Goal: Information Seeking & Learning: Compare options

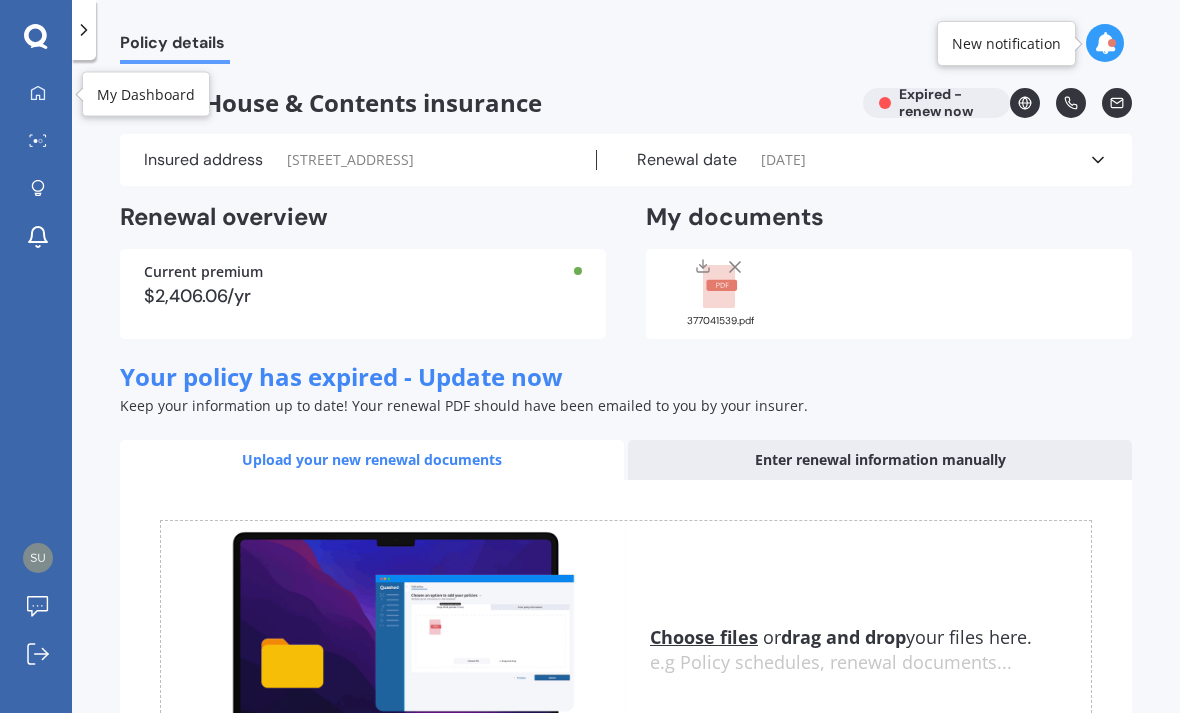
click at [38, 108] on link "My Dashboard" at bounding box center [43, 94] width 57 height 40
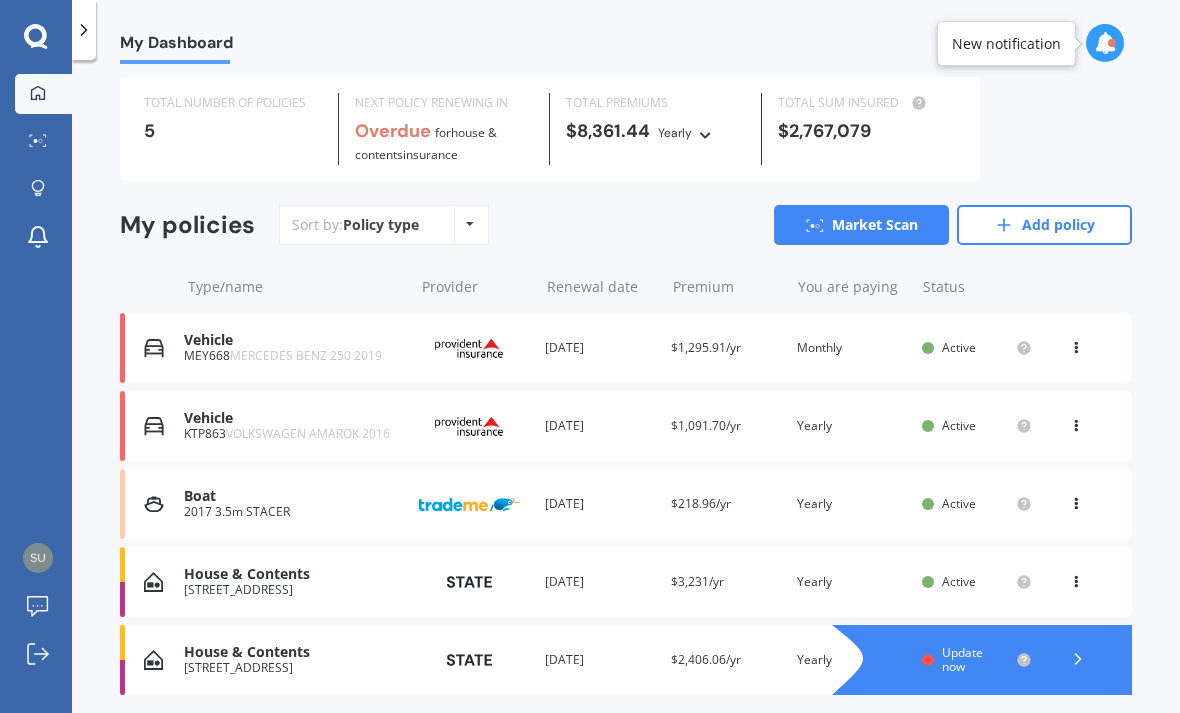
scroll to position [42, 0]
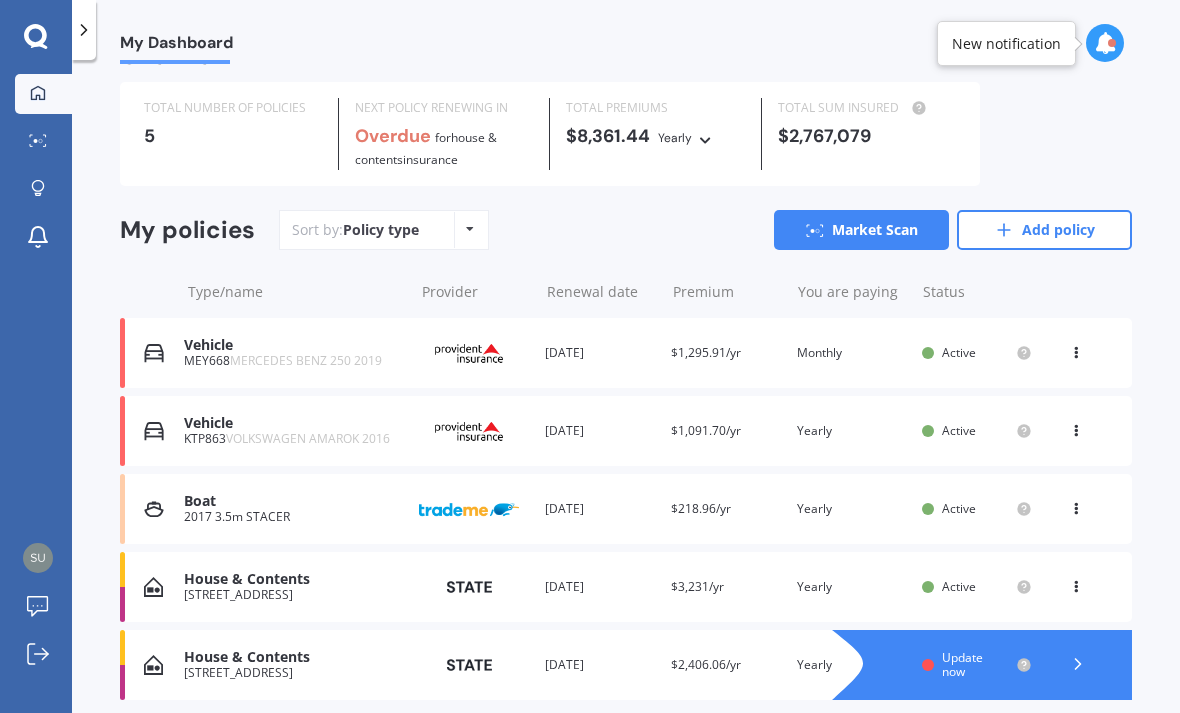
click at [1078, 660] on polyline at bounding box center [1078, 664] width 5 height 10
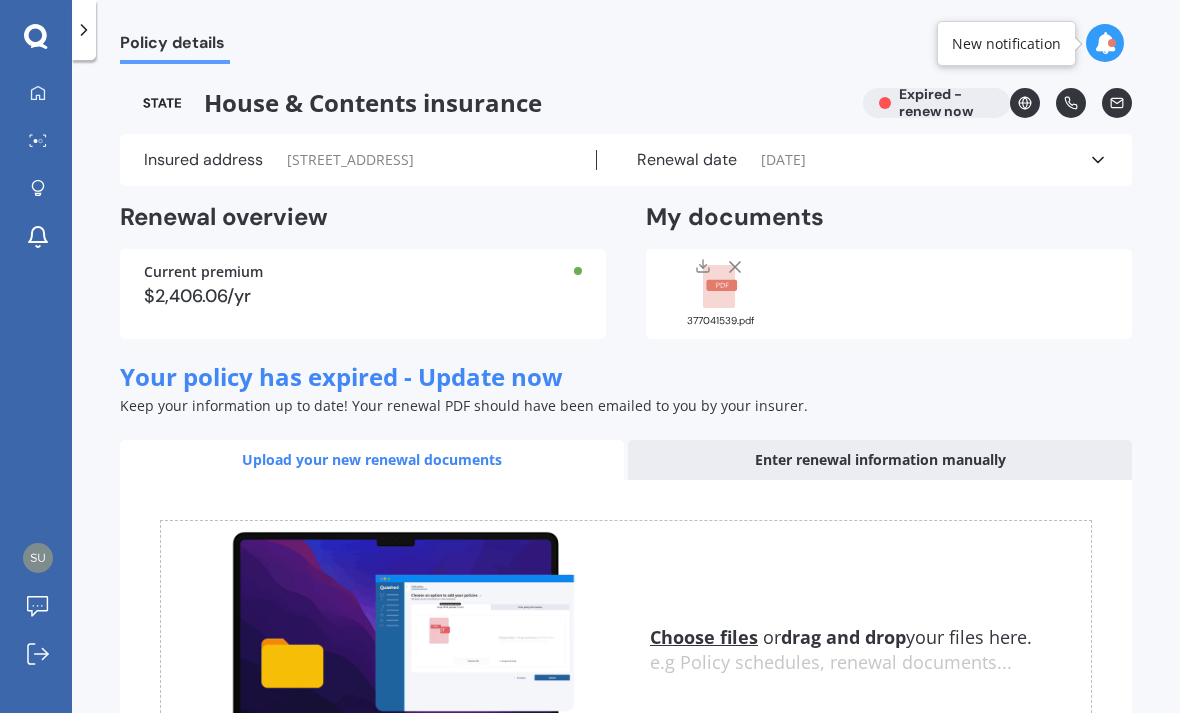
click at [45, 74] on link "My Dashboard" at bounding box center [43, 94] width 57 height 40
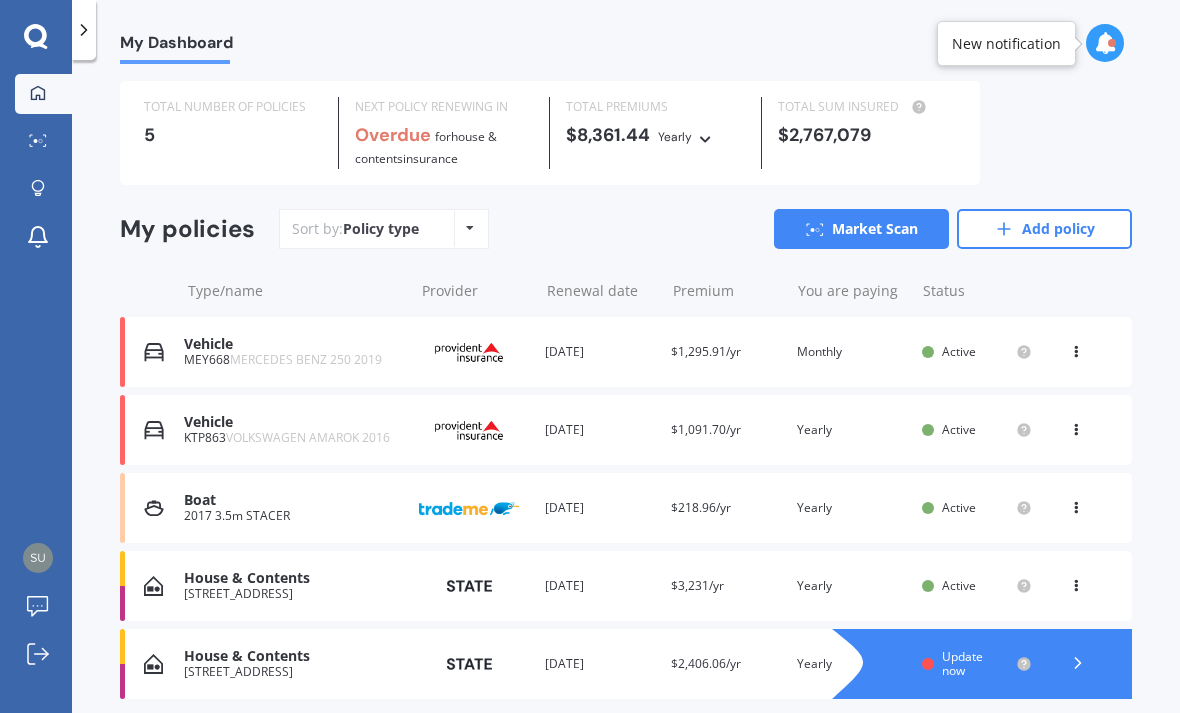
scroll to position [42, 0]
click at [11, 76] on div "My Dashboard Market Scan Explore insurance Notifications" at bounding box center [36, 170] width 72 height 192
click at [37, 134] on icon at bounding box center [38, 140] width 18 height 13
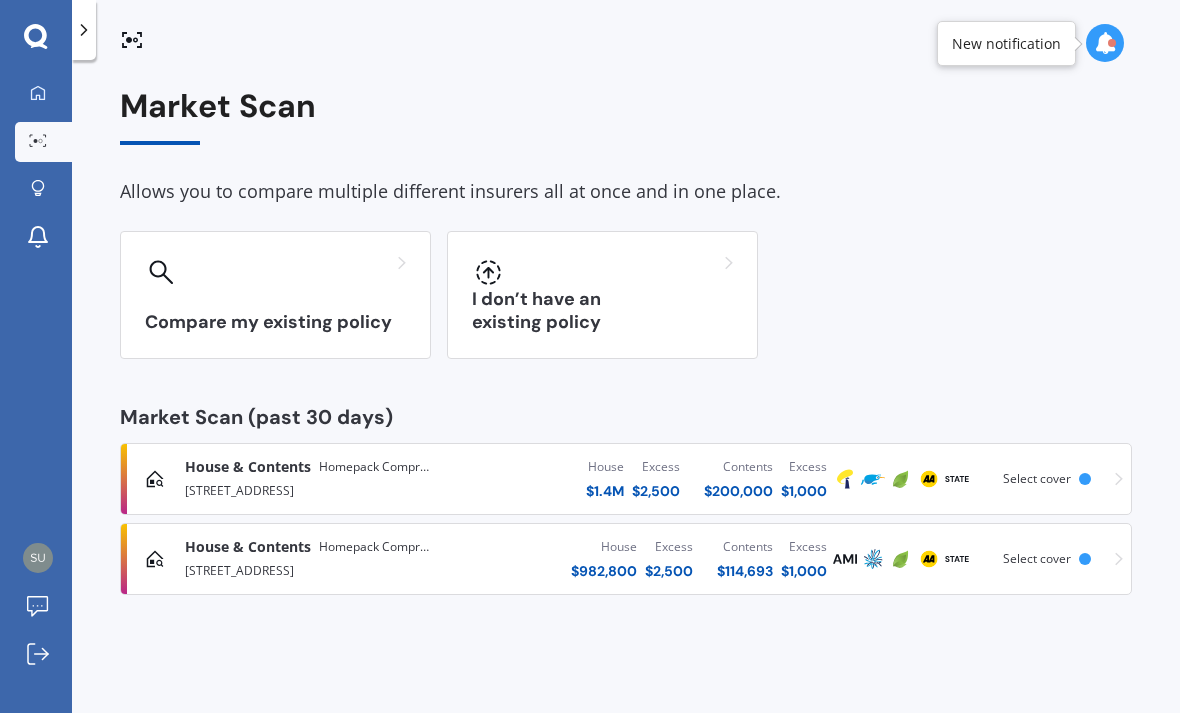
click at [240, 457] on span "House & Contents" at bounding box center [248, 467] width 126 height 20
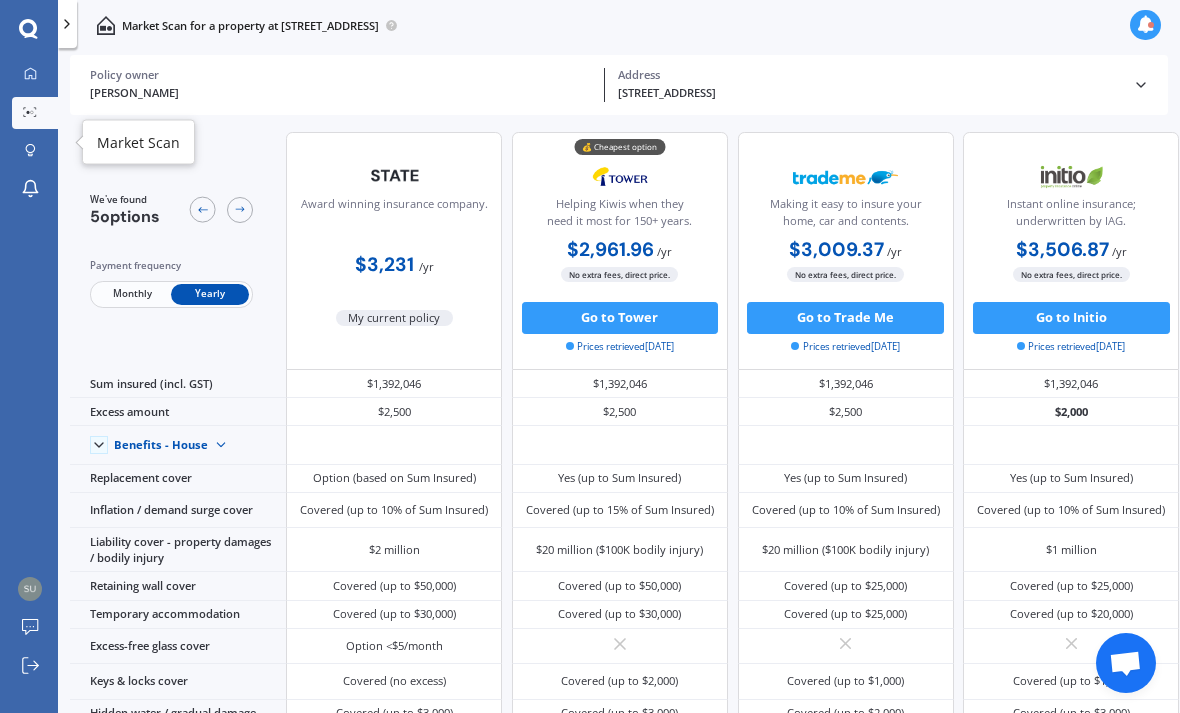
click at [40, 107] on div at bounding box center [30, 113] width 24 height 13
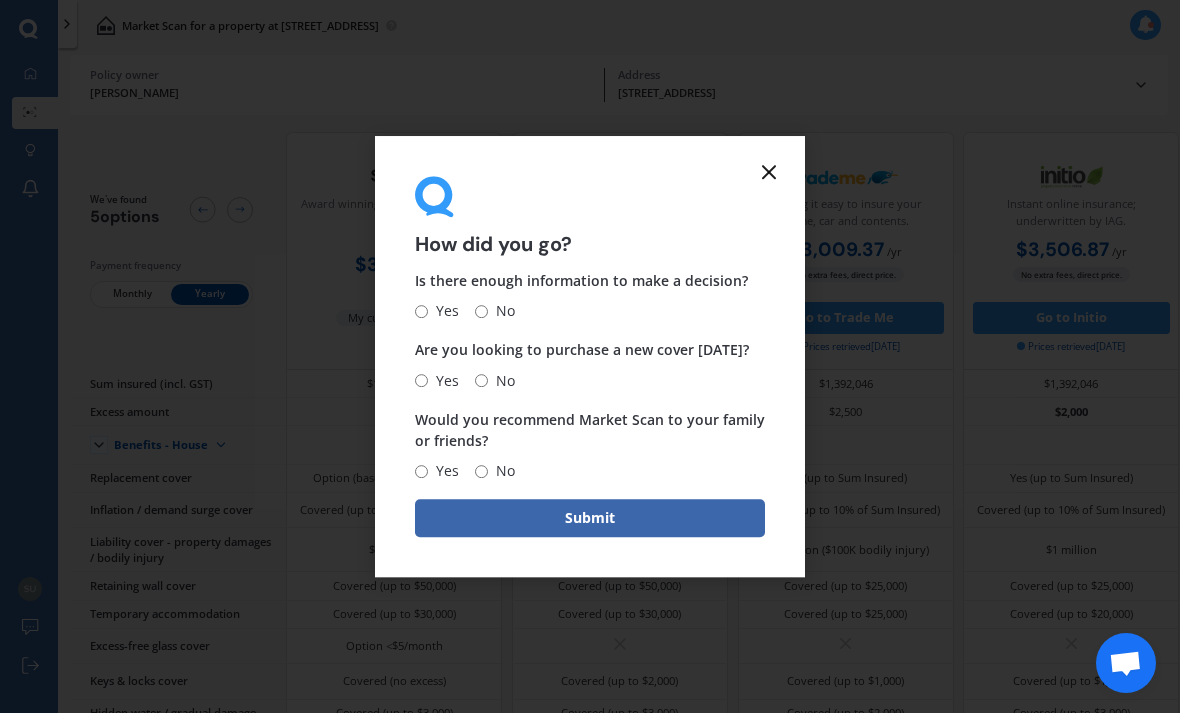
click at [774, 177] on icon at bounding box center [769, 172] width 24 height 24
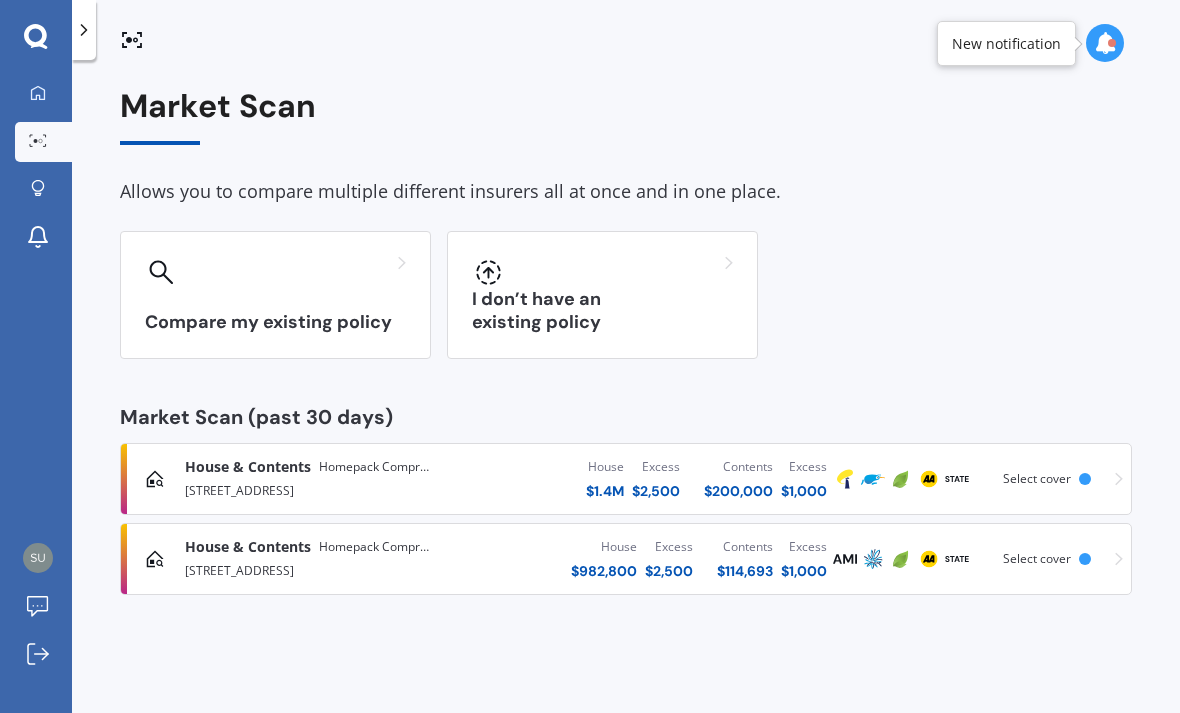
click at [275, 537] on span "House & Contents" at bounding box center [248, 547] width 126 height 20
